Goal: Information Seeking & Learning: Check status

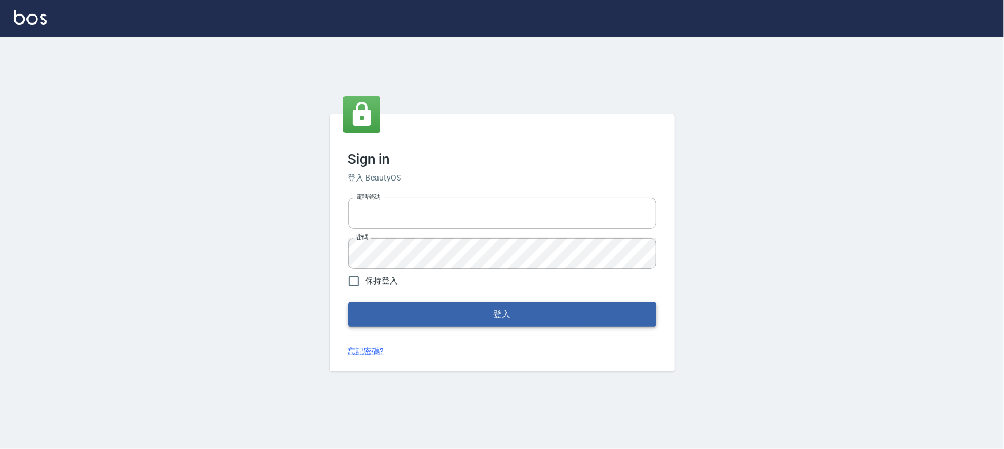
type input "0910967130"
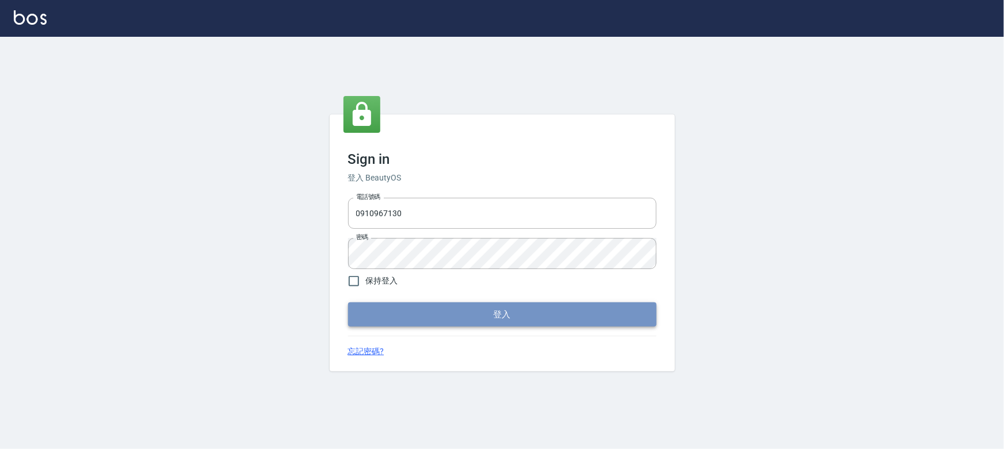
click at [494, 324] on button "登入" at bounding box center [502, 315] width 308 height 24
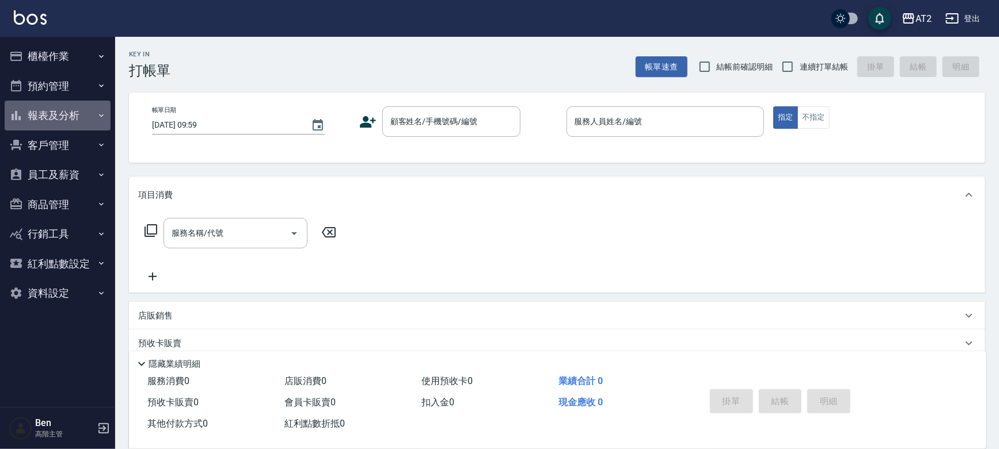
click at [58, 115] on button "報表及分析" at bounding box center [58, 116] width 106 height 30
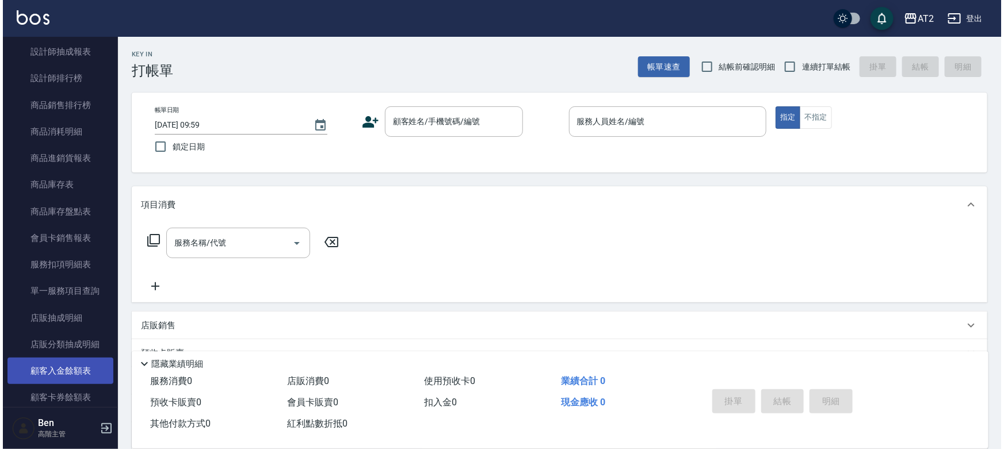
scroll to position [471, 0]
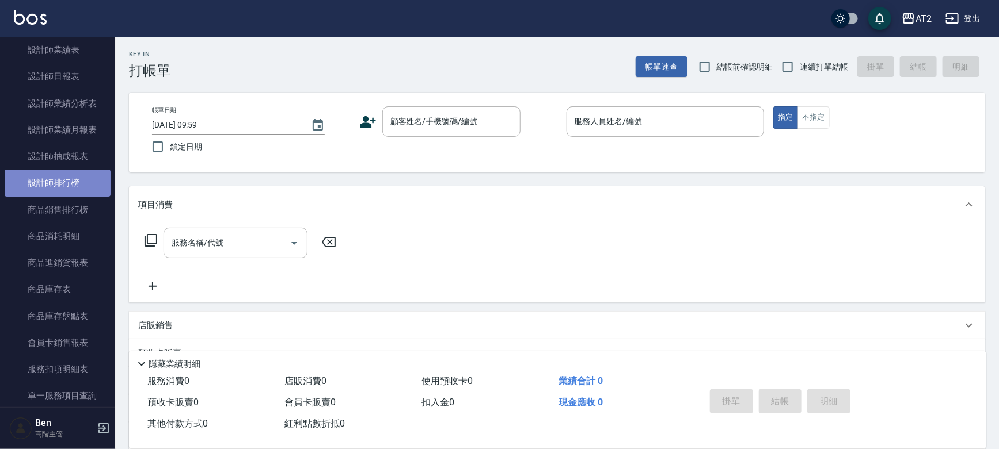
click at [58, 192] on link "設計師排行榜" at bounding box center [58, 183] width 106 height 26
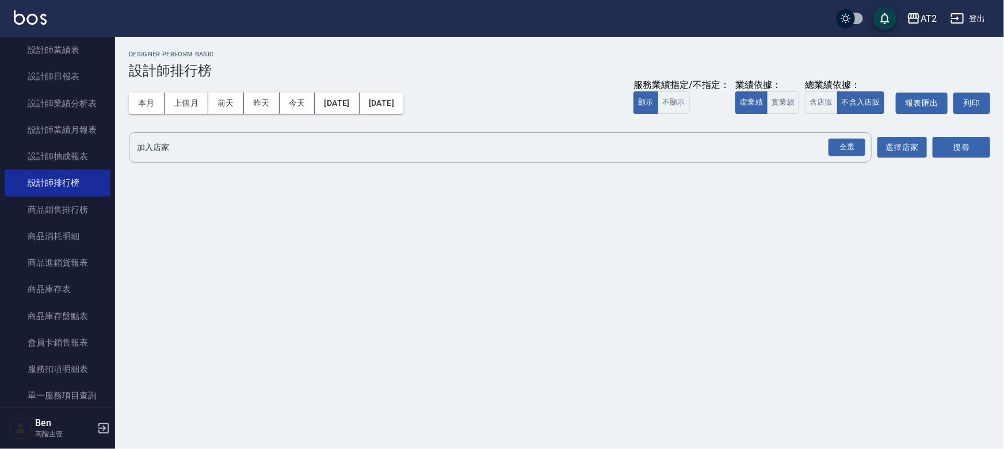
click at [927, 20] on div "AT2" at bounding box center [929, 19] width 16 height 14
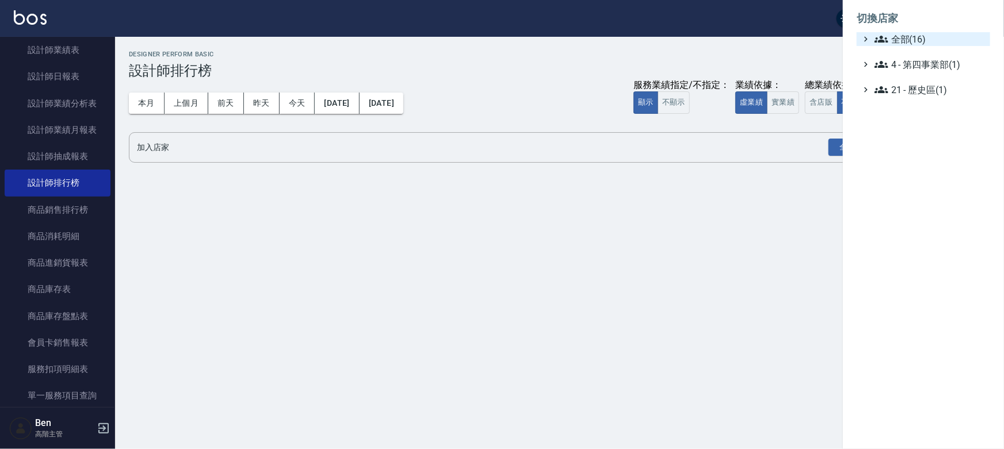
click at [905, 34] on span "全部(16)" at bounding box center [930, 39] width 111 height 14
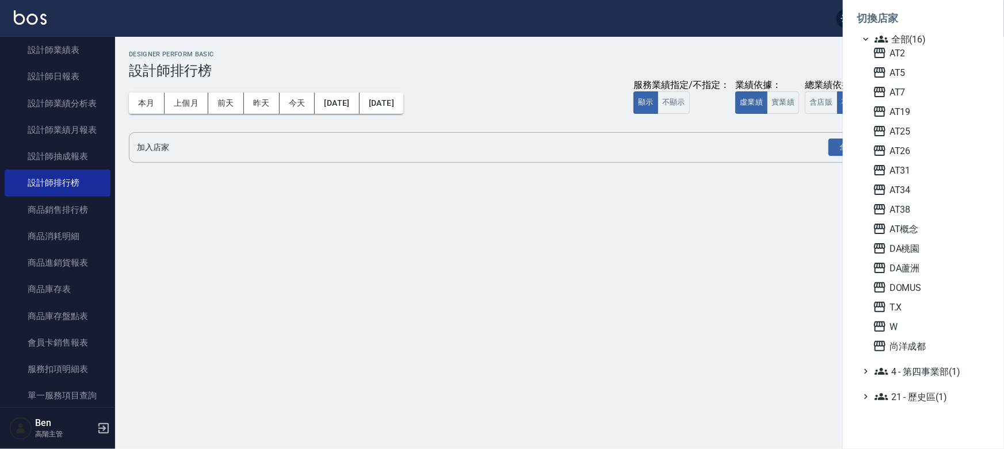
drag, startPoint x: 908, startPoint y: 72, endPoint x: 867, endPoint y: 68, distance: 41.0
click at [908, 72] on span "AT5" at bounding box center [929, 73] width 113 height 14
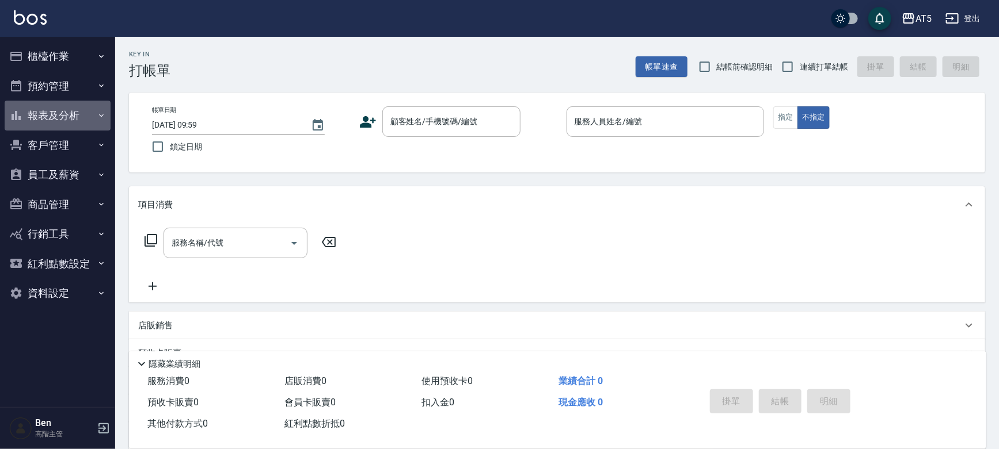
click at [54, 113] on button "報表及分析" at bounding box center [58, 116] width 106 height 30
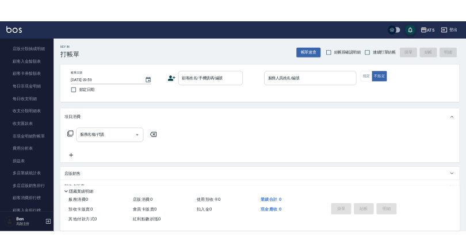
scroll to position [926, 0]
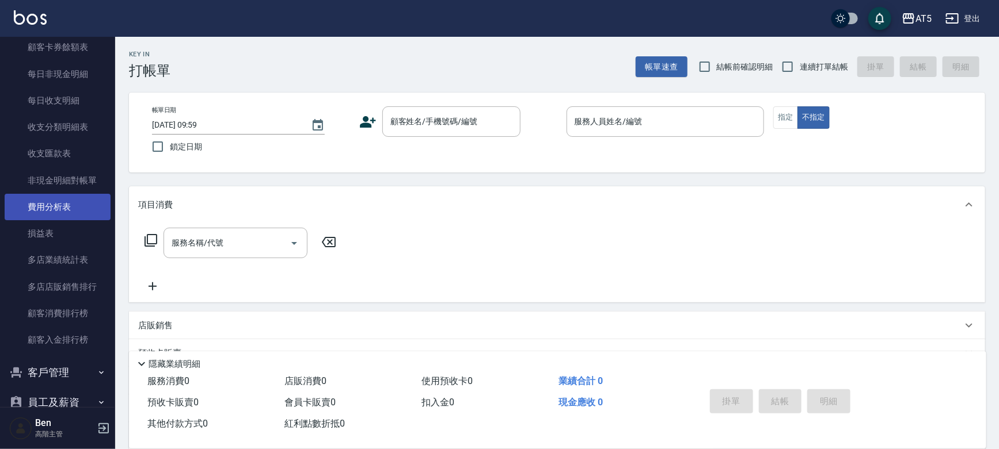
click at [54, 204] on link "費用分析表" at bounding box center [58, 207] width 106 height 26
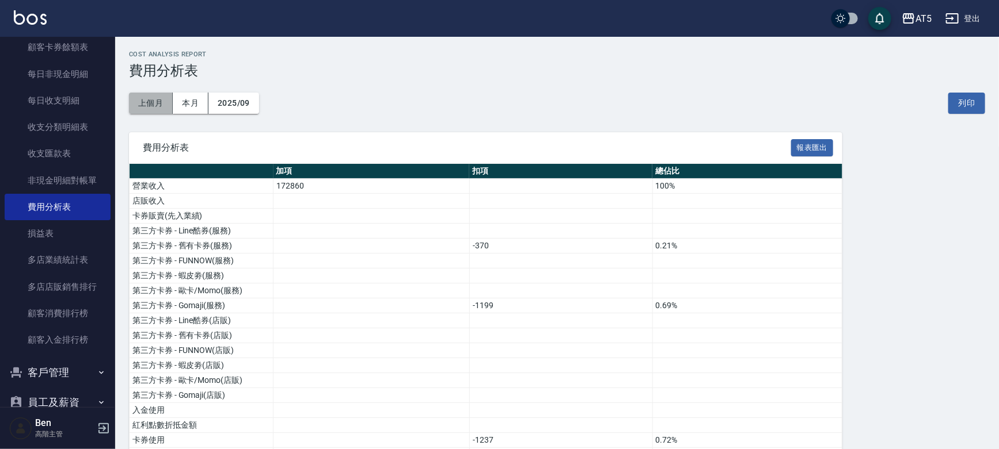
click at [151, 105] on button "上個月" at bounding box center [151, 103] width 44 height 21
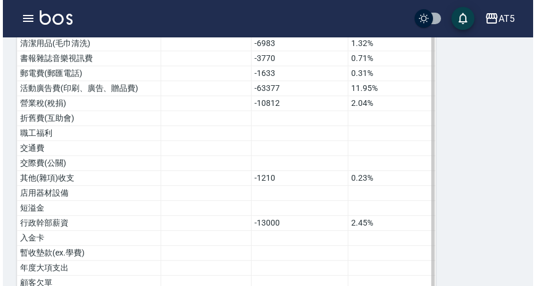
scroll to position [607, 0]
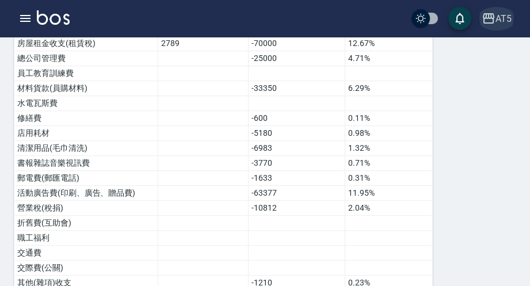
click at [493, 20] on icon "button" at bounding box center [489, 18] width 12 height 10
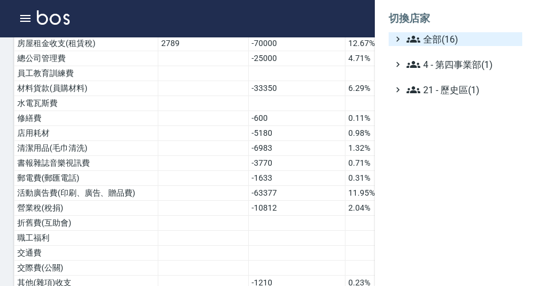
click at [438, 40] on span "全部(16)" at bounding box center [461, 39] width 111 height 14
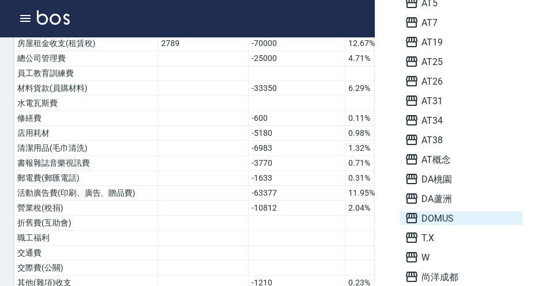
scroll to position [17, 0]
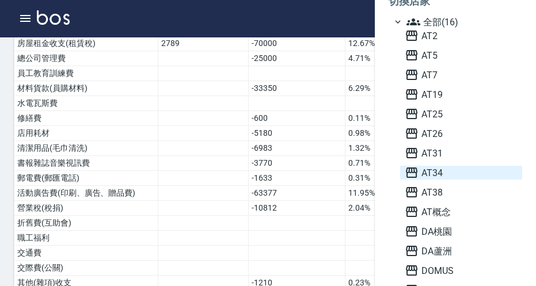
click at [425, 173] on span "AT34" at bounding box center [461, 173] width 113 height 14
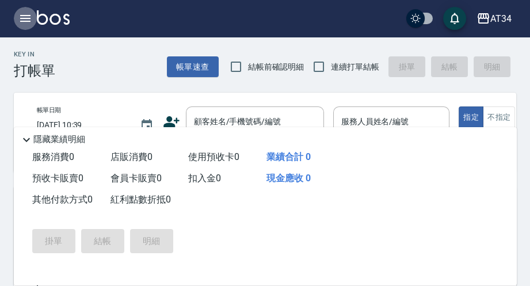
click at [17, 14] on button "button" at bounding box center [25, 18] width 23 height 23
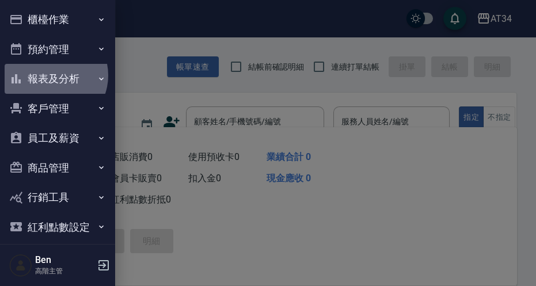
click at [51, 75] on button "報表及分析" at bounding box center [58, 79] width 106 height 30
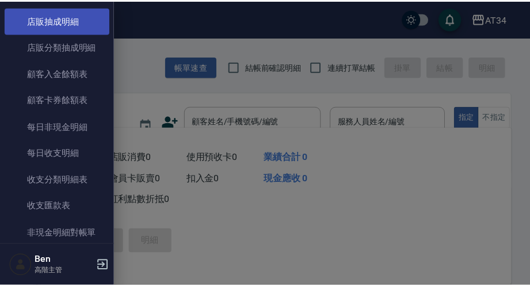
scroll to position [942, 0]
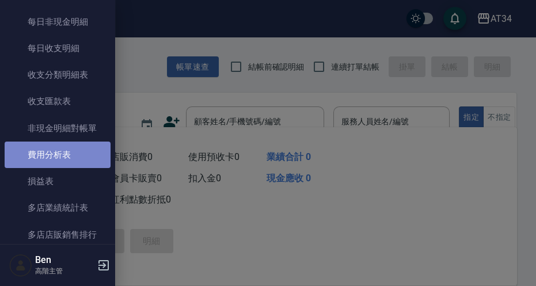
click at [66, 155] on link "費用分析表" at bounding box center [58, 155] width 106 height 26
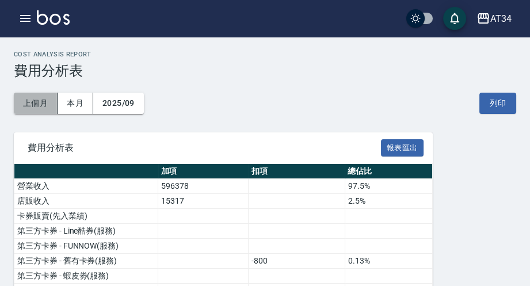
click at [27, 104] on button "上個月" at bounding box center [36, 103] width 44 height 21
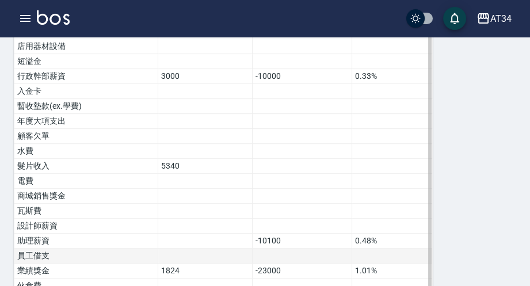
scroll to position [806, 0]
